Goal: Task Accomplishment & Management: Use online tool/utility

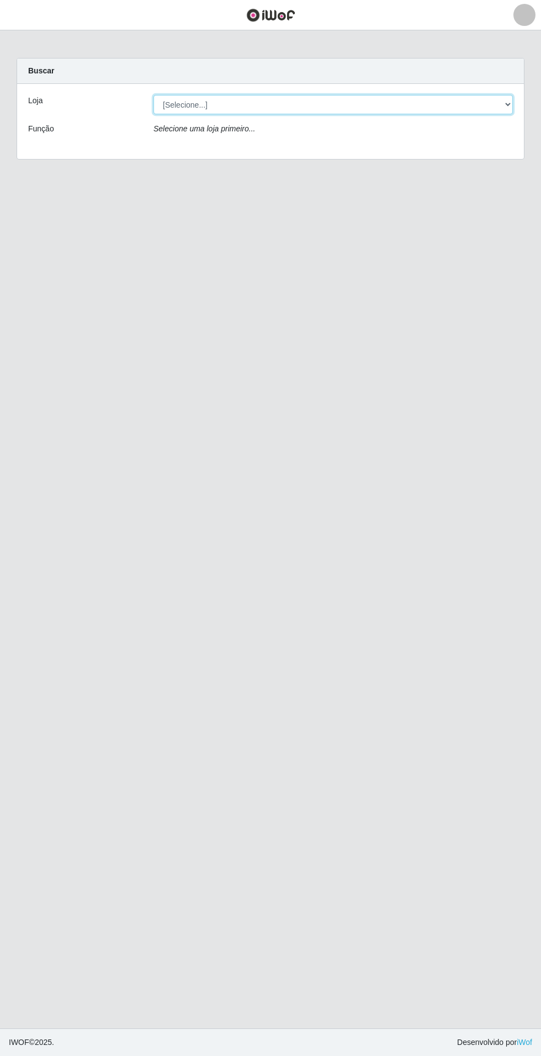
click at [483, 104] on select "[Selecione...] Atacado Vem - Loja 31 [GEOGRAPHIC_DATA]" at bounding box center [332, 104] width 359 height 19
select select "437"
click at [153, 95] on select "[Selecione...] Atacado Vem - Loja 31 [GEOGRAPHIC_DATA]" at bounding box center [332, 104] width 359 height 19
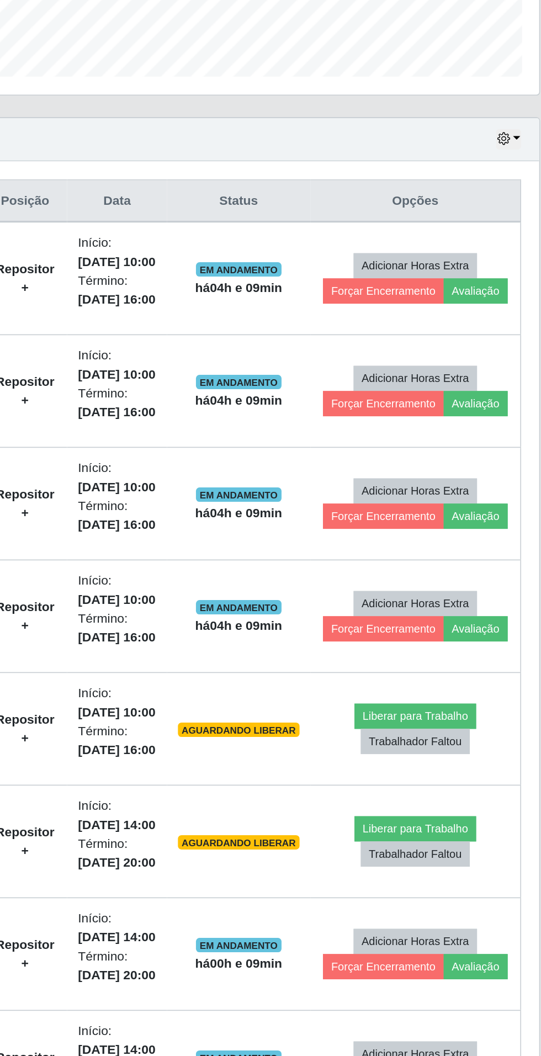
scroll to position [20, 0]
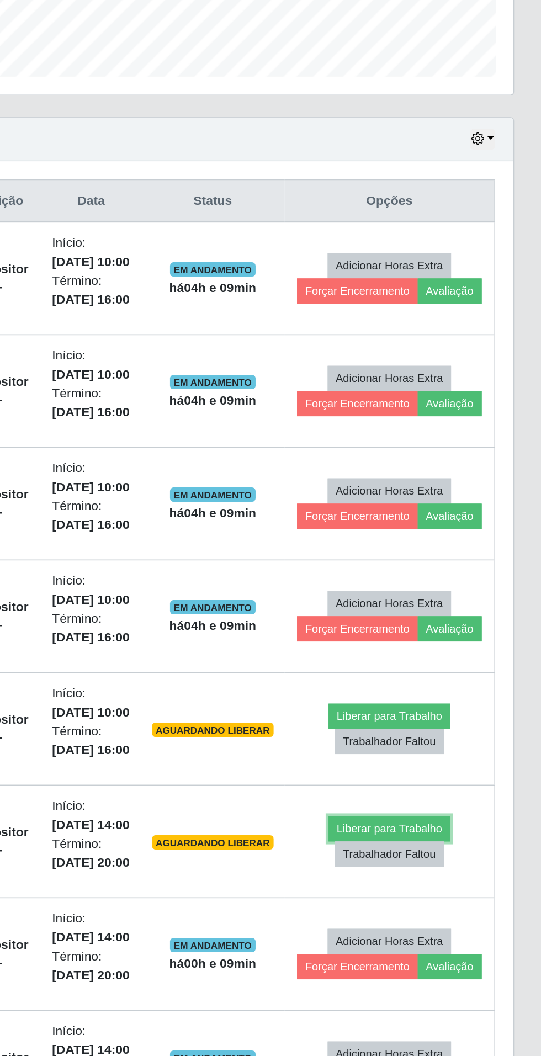
click at [464, 829] on button "Liberar para Trabalho" at bounding box center [448, 834] width 75 height 15
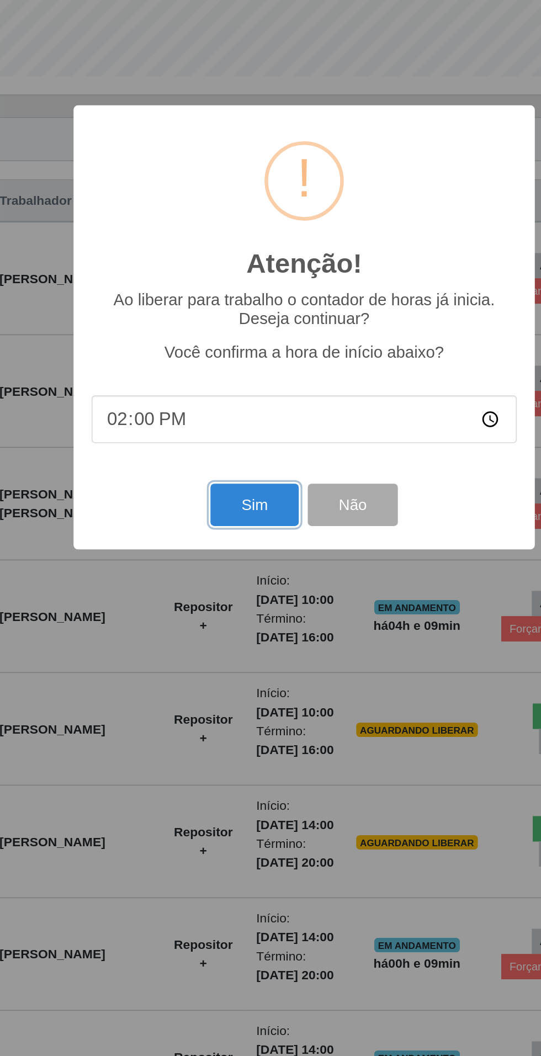
click at [237, 650] on button "Sim" at bounding box center [240, 637] width 54 height 26
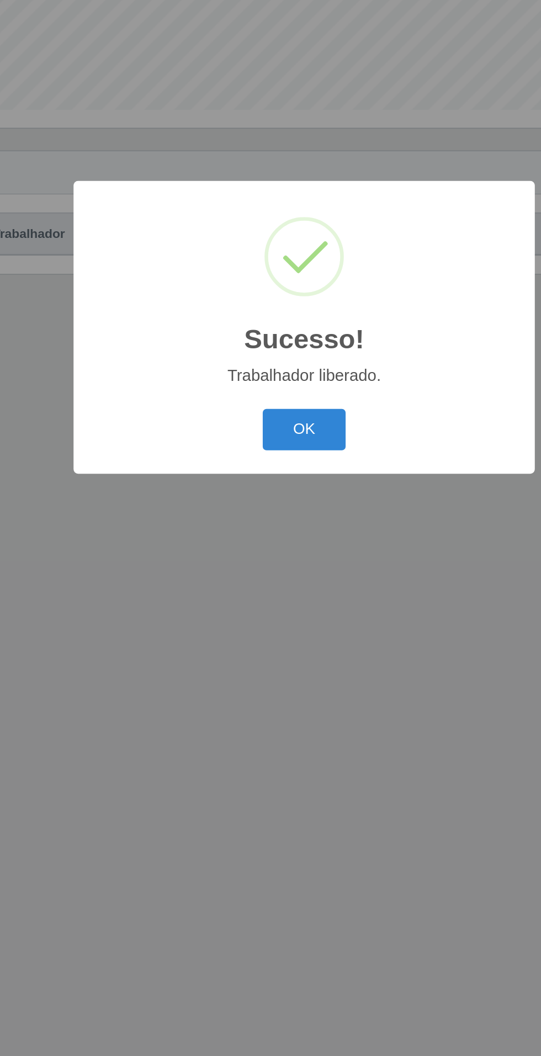
scroll to position [0, 0]
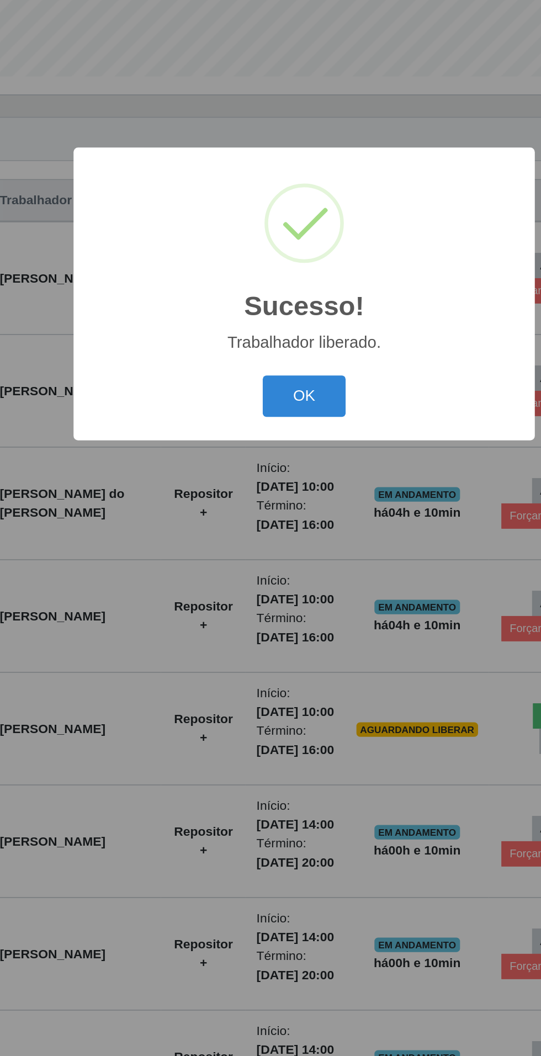
click at [274, 604] on button "OK" at bounding box center [270, 591] width 51 height 26
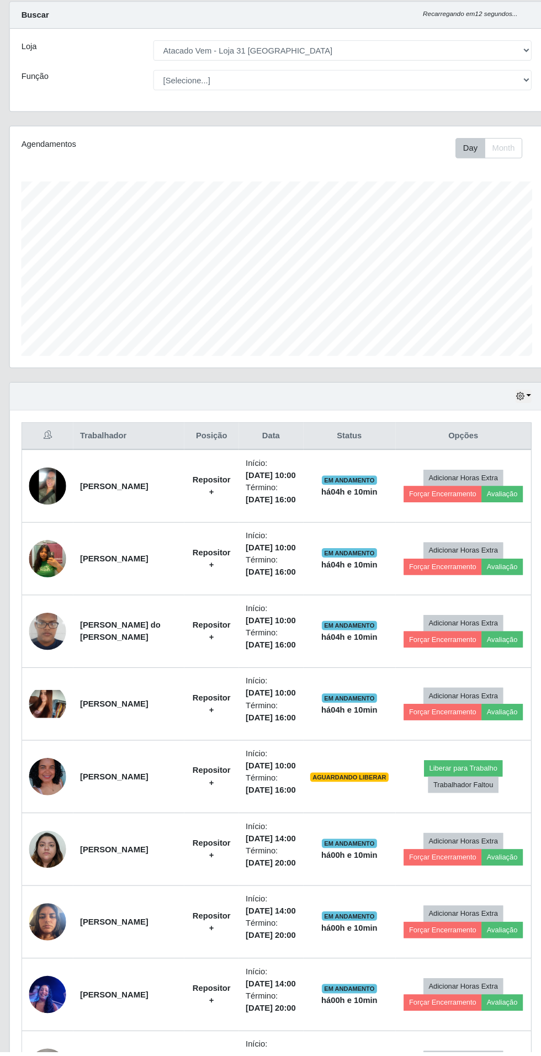
scroll to position [20, 0]
